Goal: Task Accomplishment & Management: Complete application form

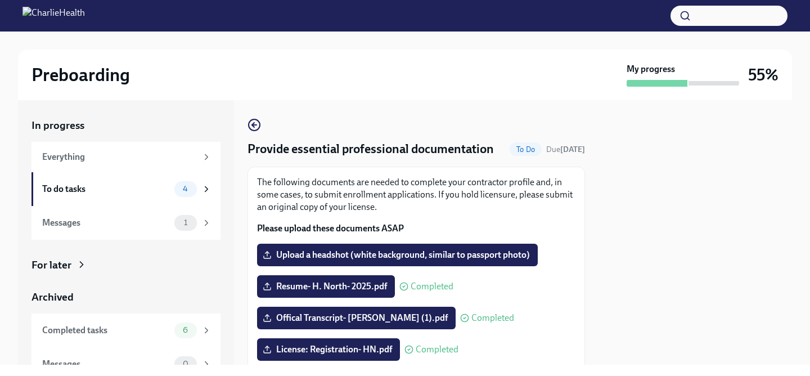
scroll to position [135, 0]
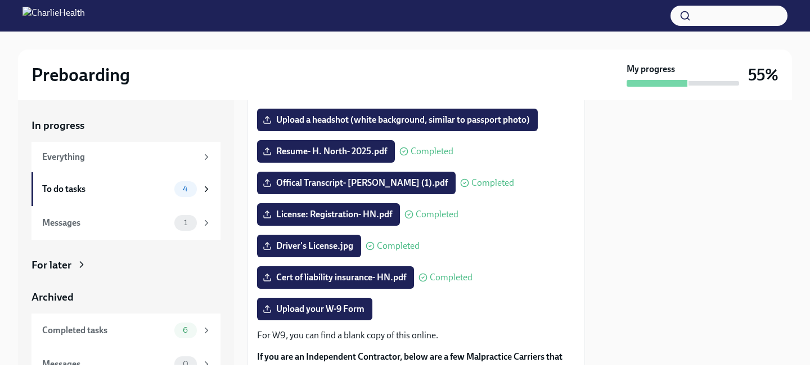
click at [568, 177] on div "Offical Transcript- [PERSON_NAME] (1).pdf Completed" at bounding box center [416, 183] width 319 height 23
click at [669, 162] on div at bounding box center [696, 232] width 194 height 265
click at [321, 313] on span "Upload your W-9 Form" at bounding box center [315, 308] width 100 height 11
click at [0, 0] on input "Upload your W-9 Form" at bounding box center [0, 0] width 0 height 0
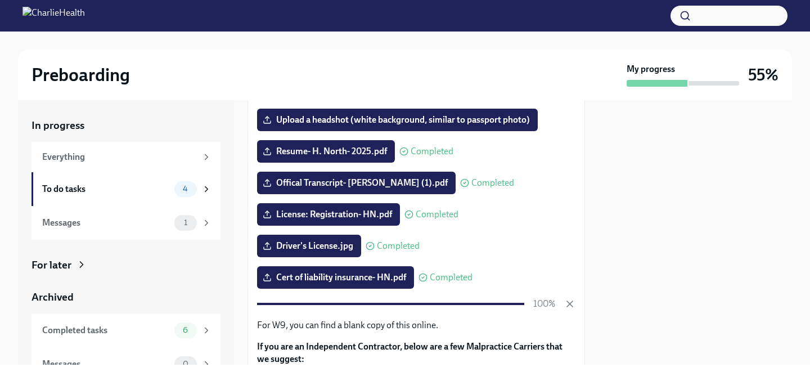
click at [698, 287] on div at bounding box center [696, 232] width 194 height 265
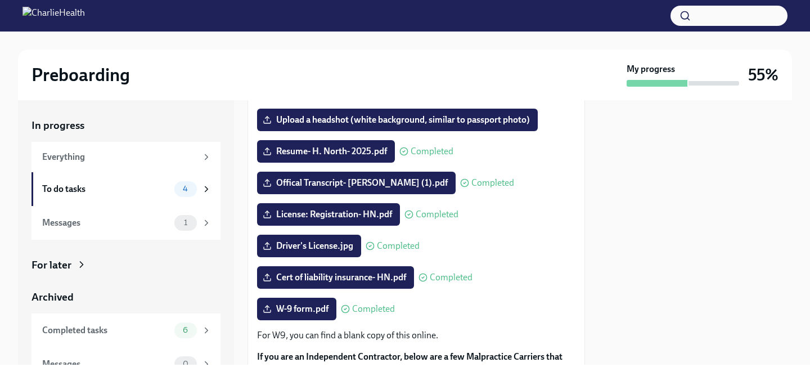
click at [698, 287] on div at bounding box center [696, 232] width 194 height 265
click at [695, 182] on div at bounding box center [696, 232] width 194 height 265
click at [597, 190] on div "In progress Everything To do tasks 4 Messages 1 For later Archived Completed ta…" at bounding box center [405, 232] width 774 height 265
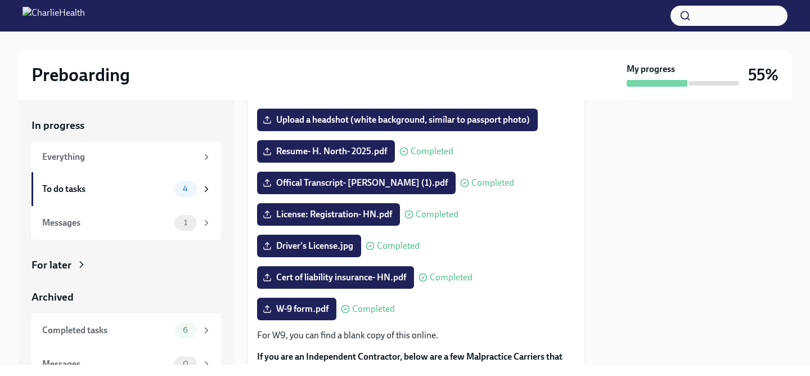
click at [716, 159] on div at bounding box center [696, 232] width 194 height 265
click at [485, 112] on label "Upload a headshot (white background, similar to passport photo)" at bounding box center [397, 120] width 281 height 23
click at [0, 0] on input "Upload a headshot (white background, similar to passport photo)" at bounding box center [0, 0] width 0 height 0
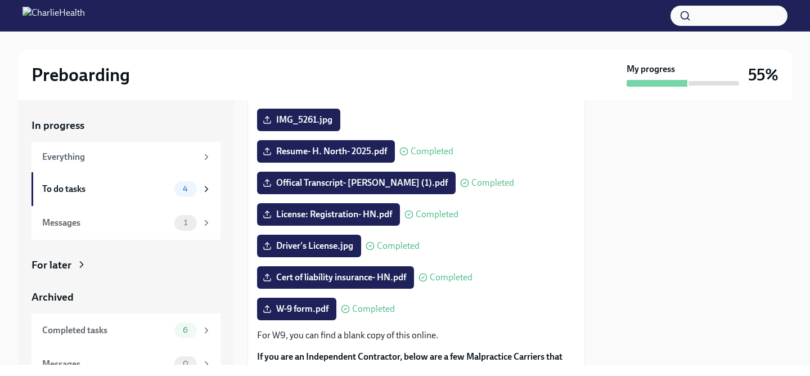
click at [668, 236] on div at bounding box center [696, 232] width 194 height 265
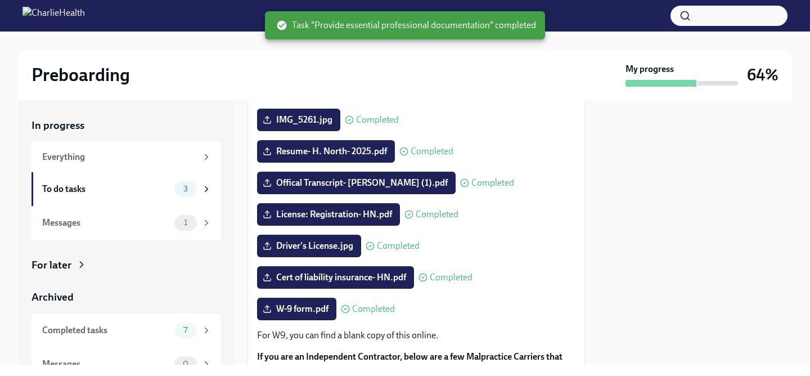
click at [668, 236] on div at bounding box center [696, 232] width 194 height 265
click at [520, 315] on div "W-9 form.pdf Completed" at bounding box center [416, 309] width 319 height 23
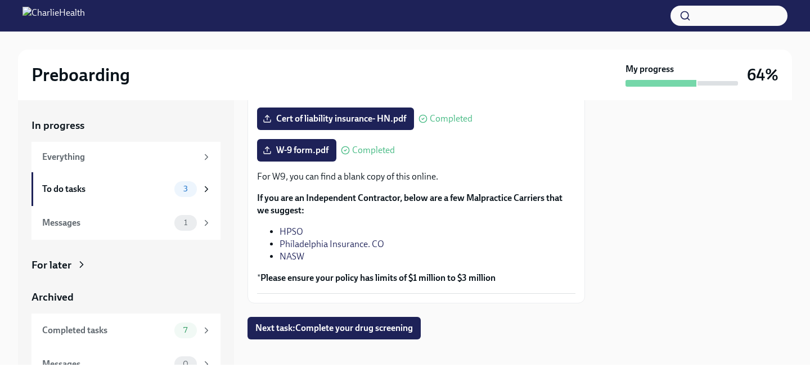
scroll to position [304, 0]
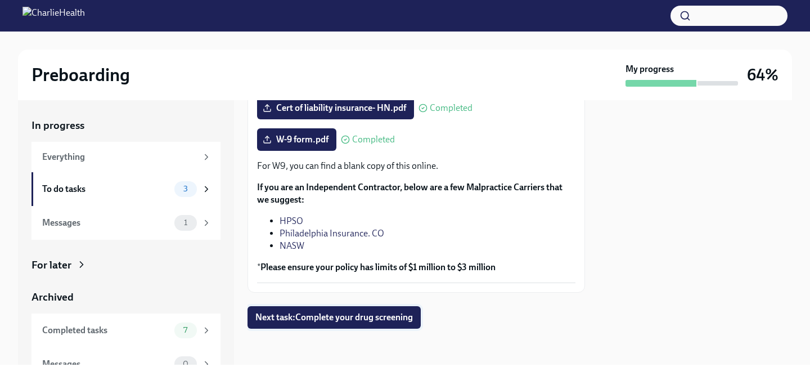
click at [285, 307] on button "Next task : Complete your drug screening" at bounding box center [334, 317] width 173 height 23
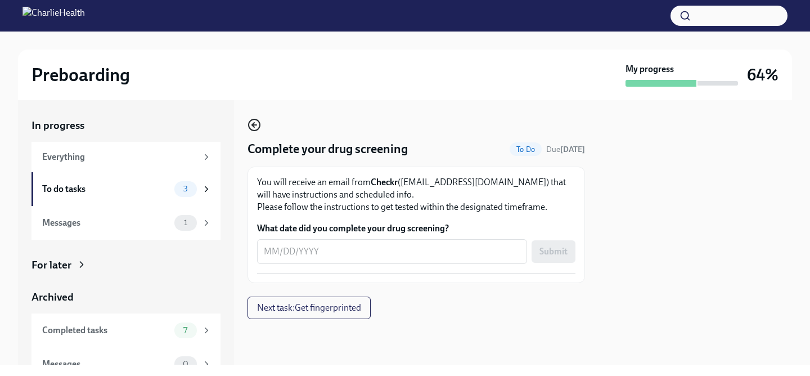
click at [255, 123] on icon "button" at bounding box center [255, 125] width 14 height 14
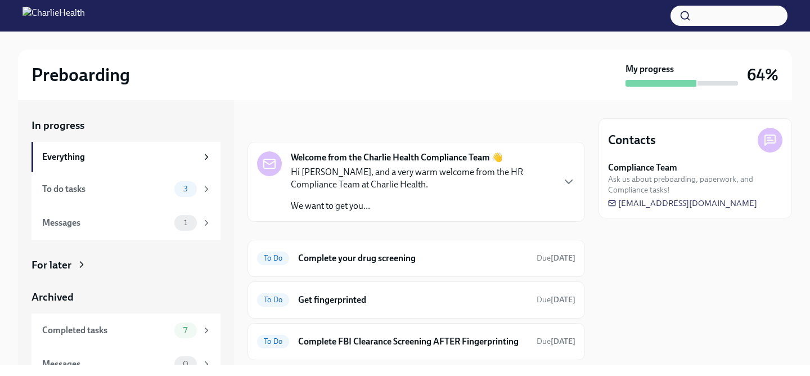
click at [630, 264] on div "Contacts Compliance Team Ask us about preboarding, paperwork, and Compliance ta…" at bounding box center [696, 232] width 194 height 265
click at [615, 286] on div "Contacts Compliance Team Ask us about preboarding, paperwork, and Compliance ta…" at bounding box center [696, 232] width 194 height 265
